Goal: Information Seeking & Learning: Learn about a topic

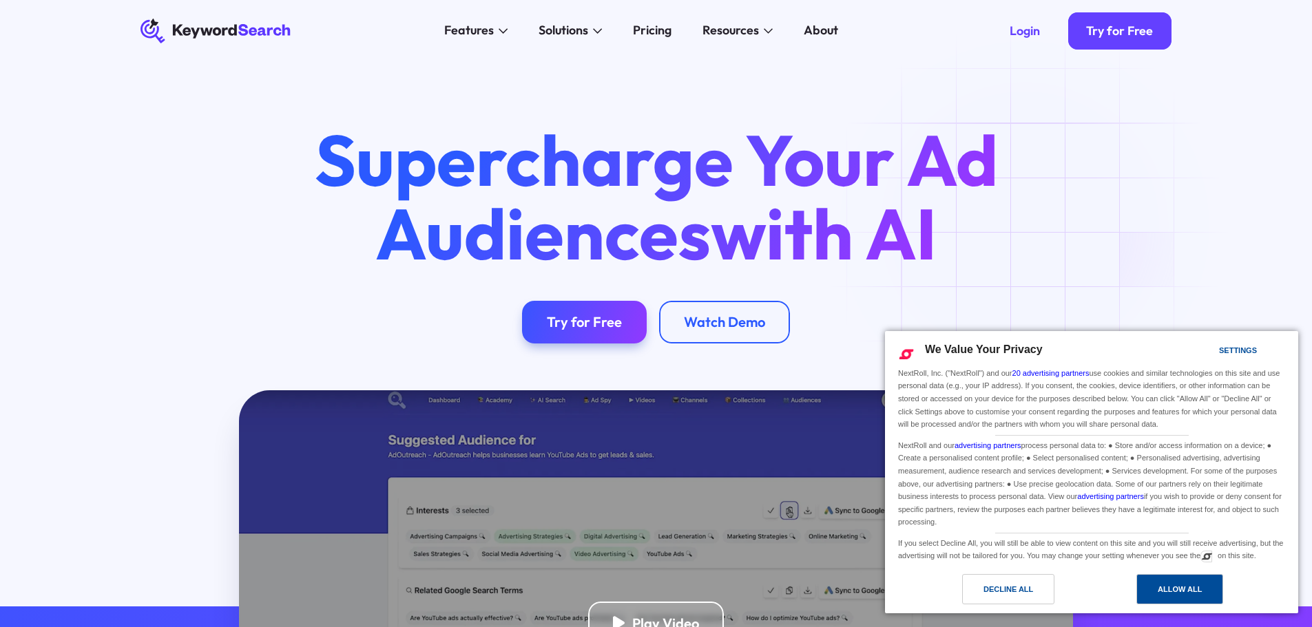
click at [1154, 589] on div "Allow All" at bounding box center [1179, 589] width 87 height 30
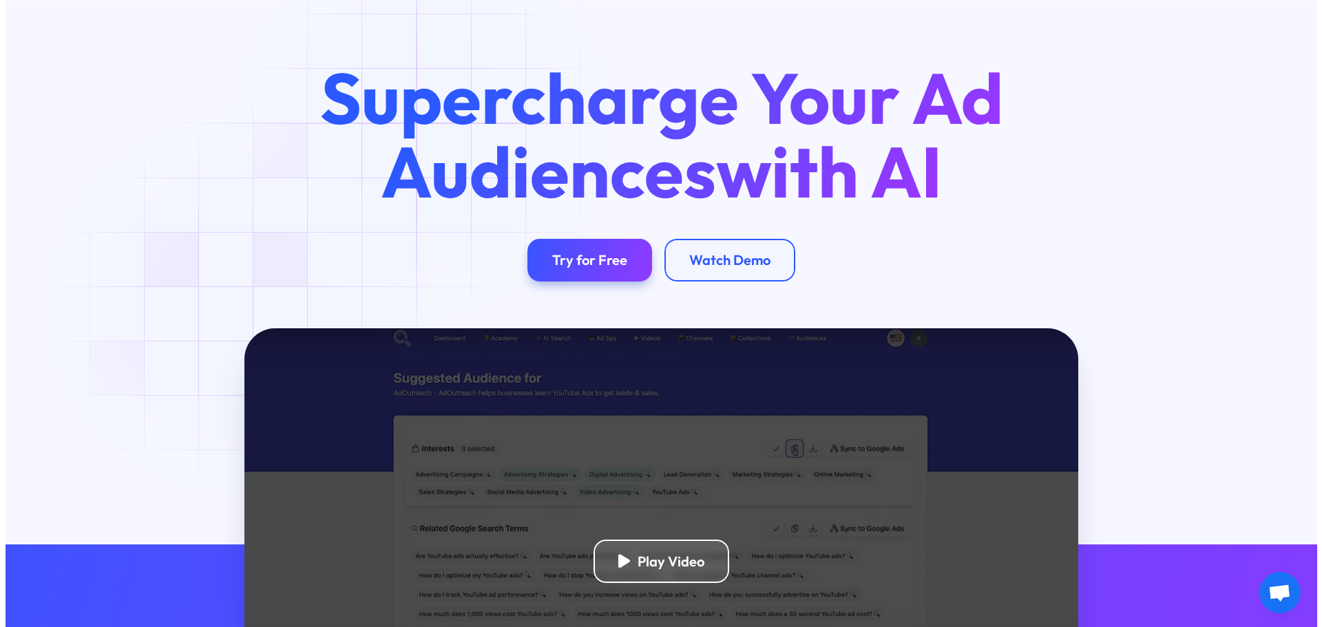
scroll to position [138, 0]
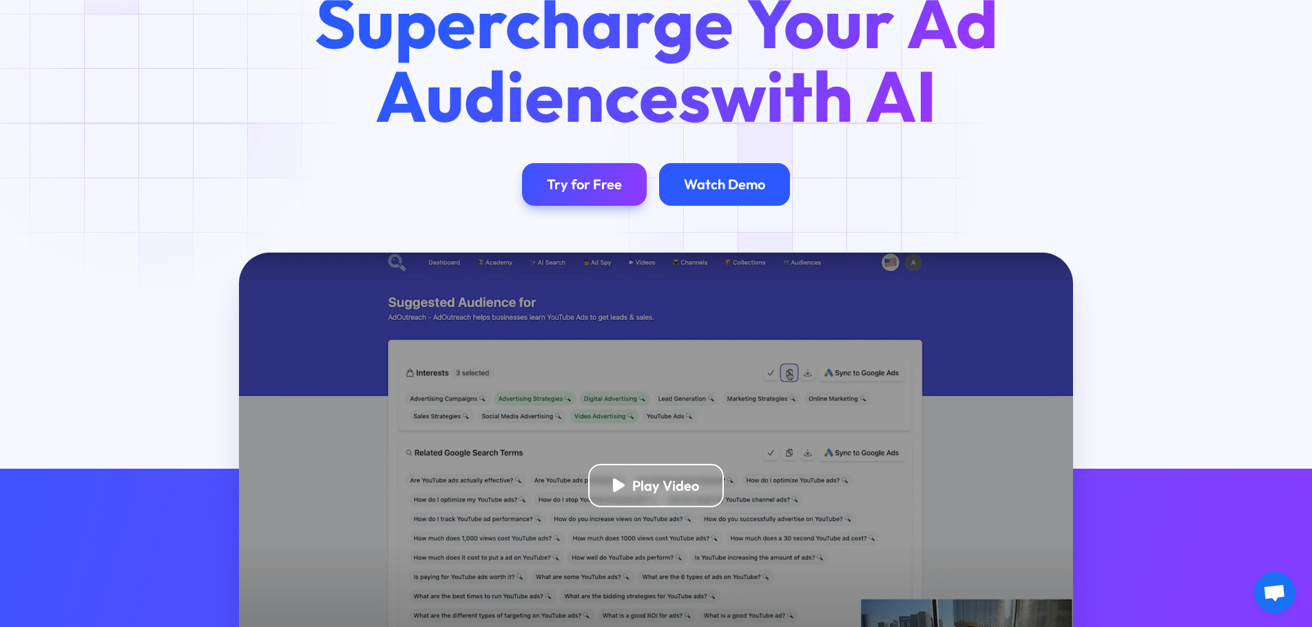
click at [758, 176] on div "Watch Demo" at bounding box center [724, 184] width 131 height 43
